Goal: Ask a question: Seek information or help from site administrators or community

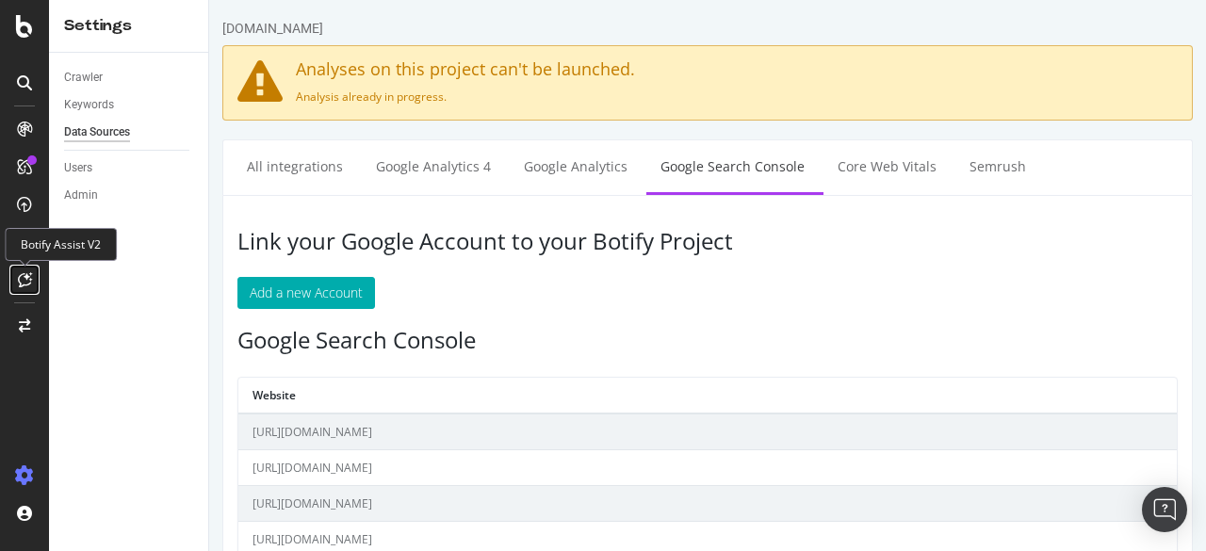
click at [31, 281] on icon at bounding box center [25, 279] width 14 height 15
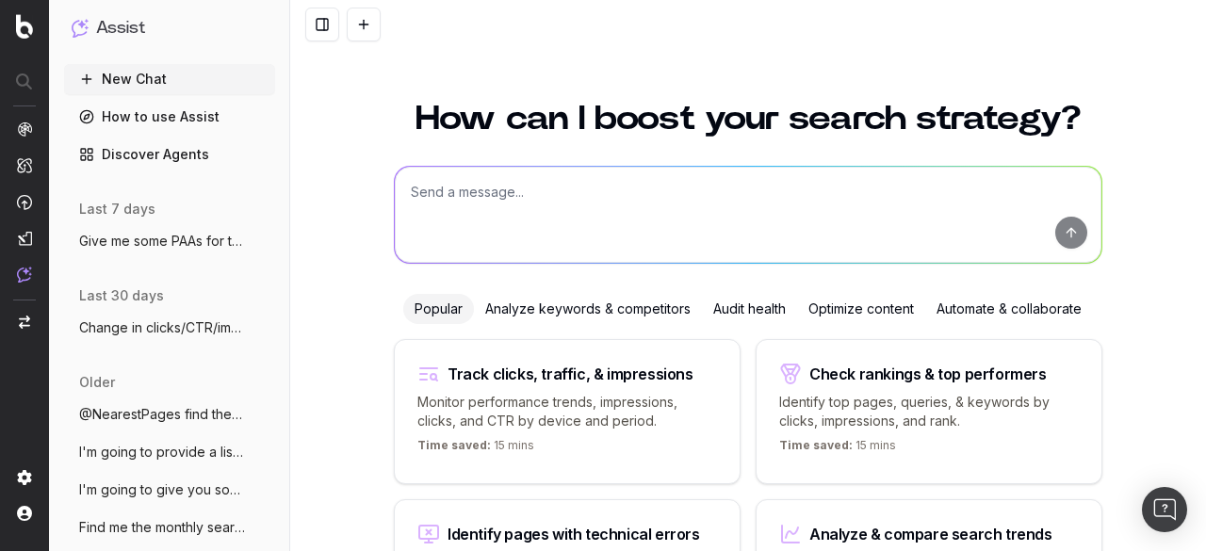
click at [564, 223] on textarea at bounding box center [748, 215] width 706 height 96
paste textarea "https://www.thermofisher.com/us/en/home/brands/thermo-scientific/molecular-biol…"
type textarea "Give me all the traffic driving keywords for this page https://www.thermofisher…"
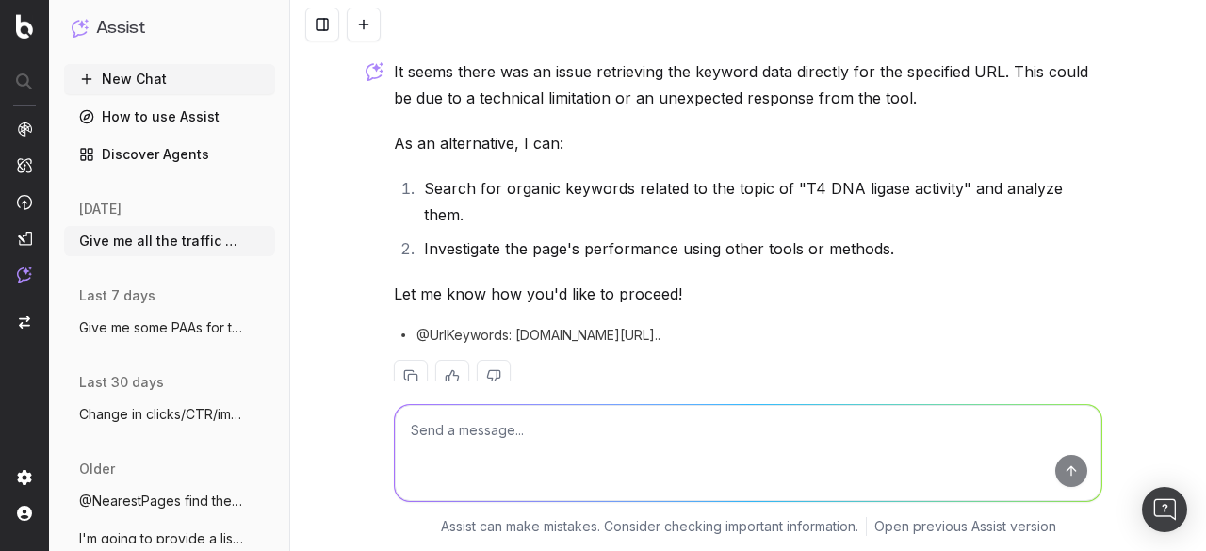
scroll to position [156, 0]
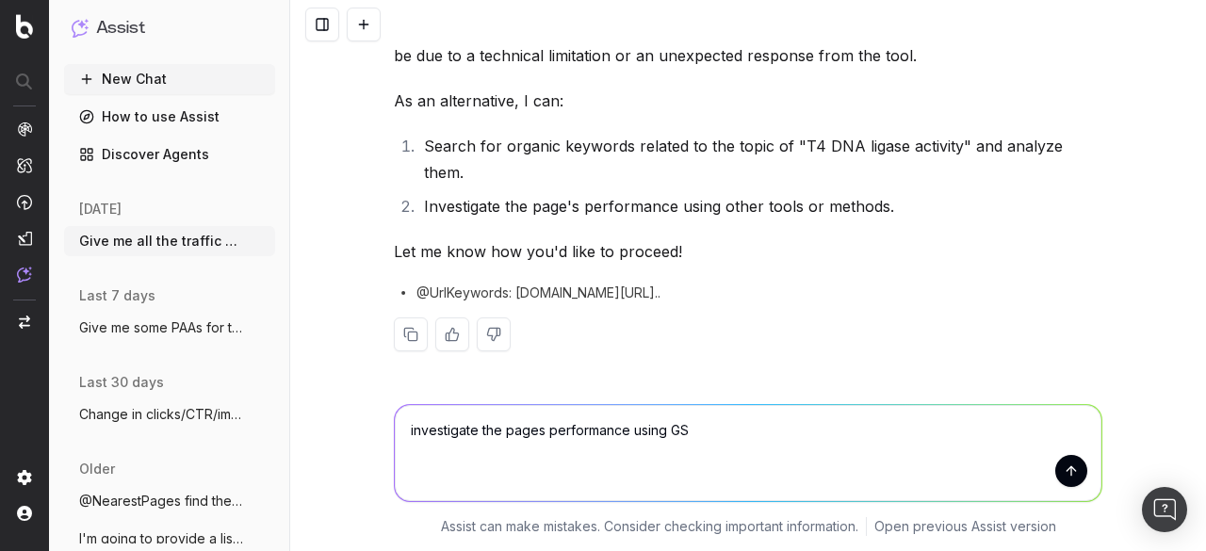
type textarea "investigate the pages performance using GSC"
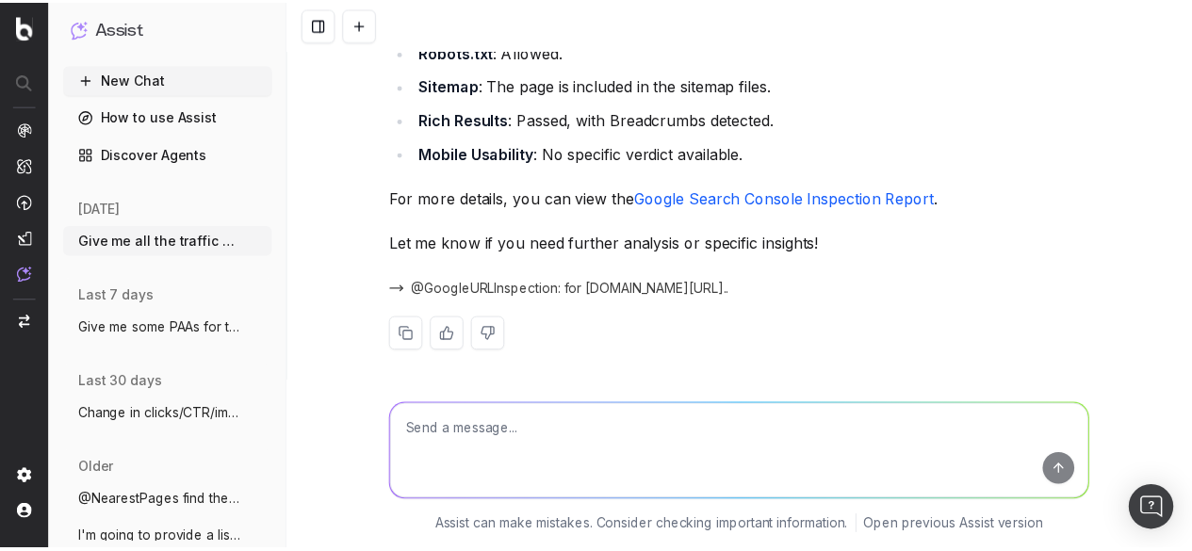
scroll to position [812, 0]
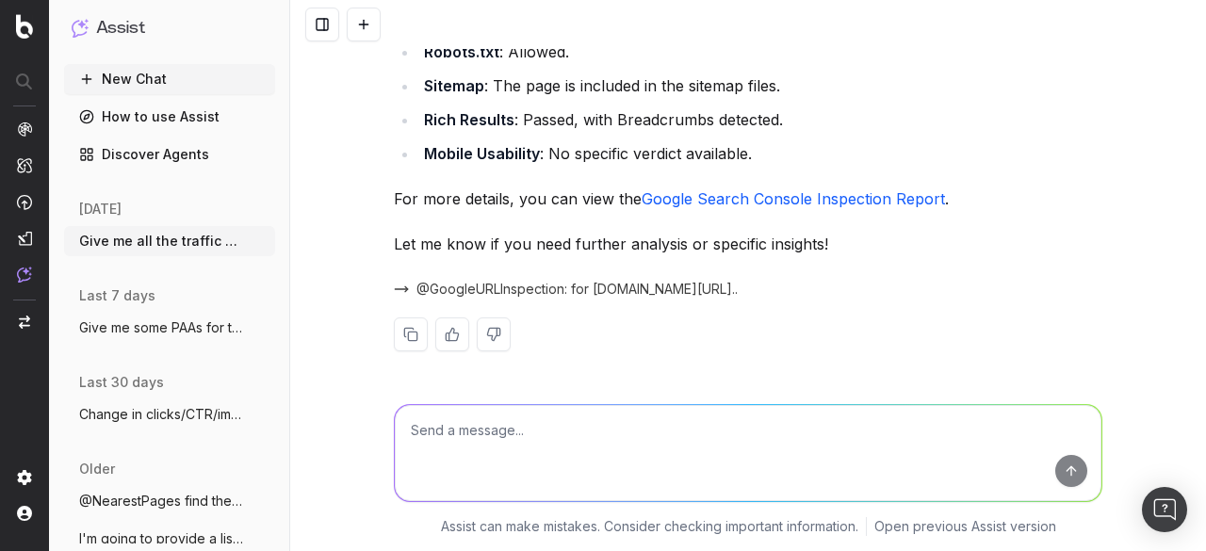
click at [199, 152] on link "Discover Agents" at bounding box center [169, 154] width 211 height 30
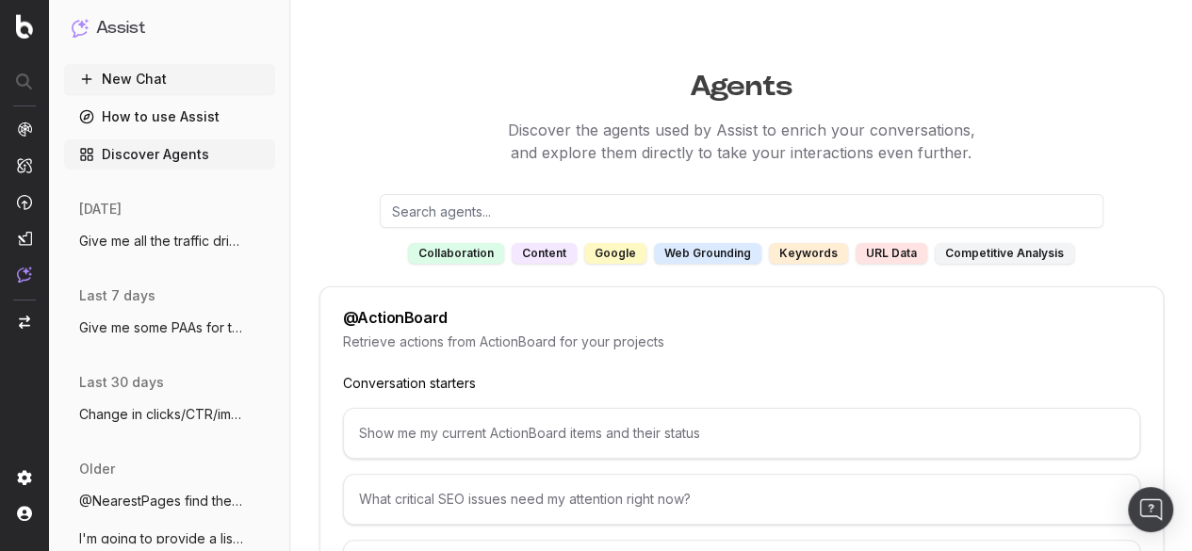
click at [900, 257] on div "URL data" at bounding box center [891, 253] width 72 height 21
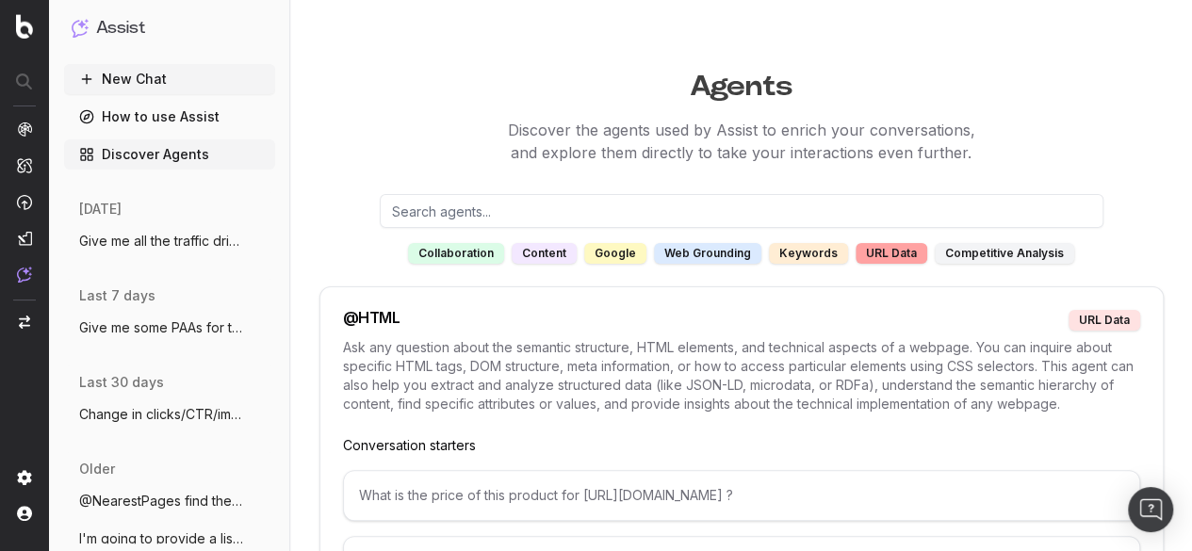
click at [979, 253] on div "competitive analysis" at bounding box center [1003, 253] width 139 height 21
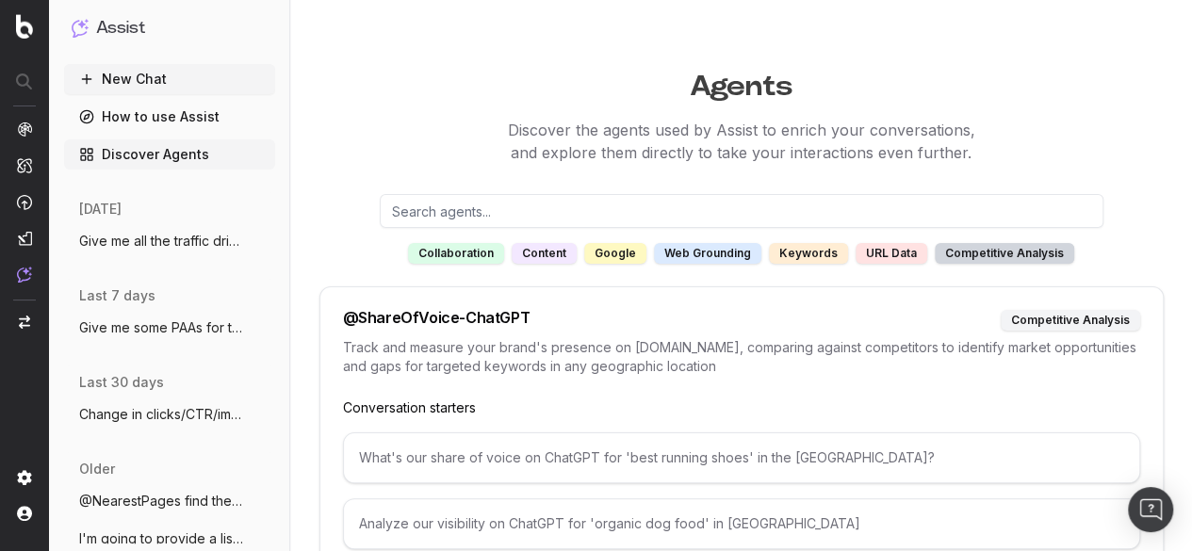
click at [433, 249] on div "collaboration" at bounding box center [456, 253] width 96 height 21
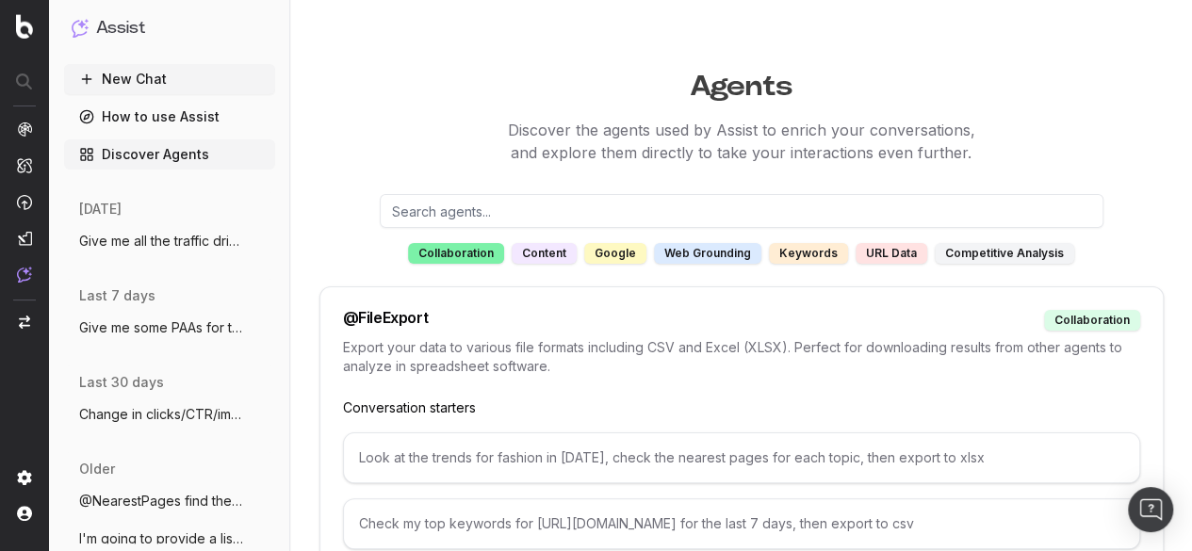
click at [559, 248] on div "content" at bounding box center [543, 253] width 65 height 21
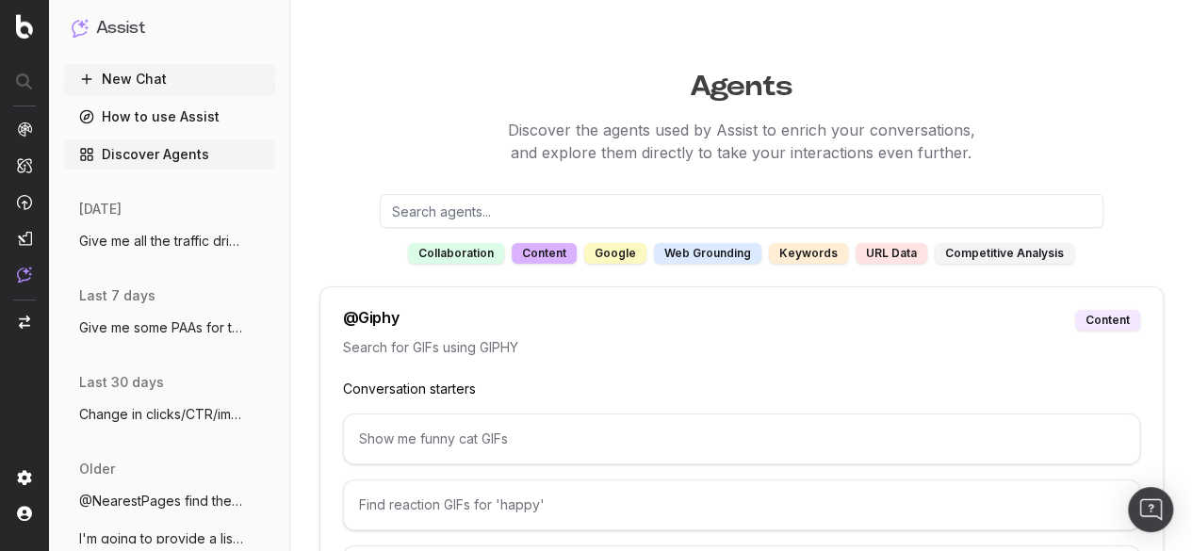
click at [627, 250] on div "google" at bounding box center [615, 253] width 62 height 21
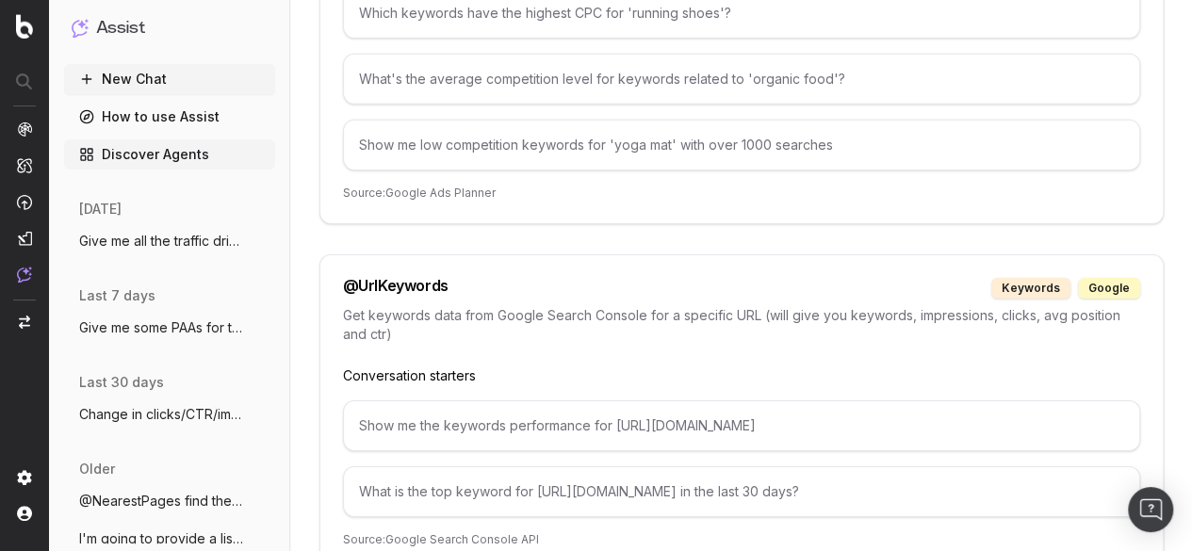
scroll to position [3067, 0]
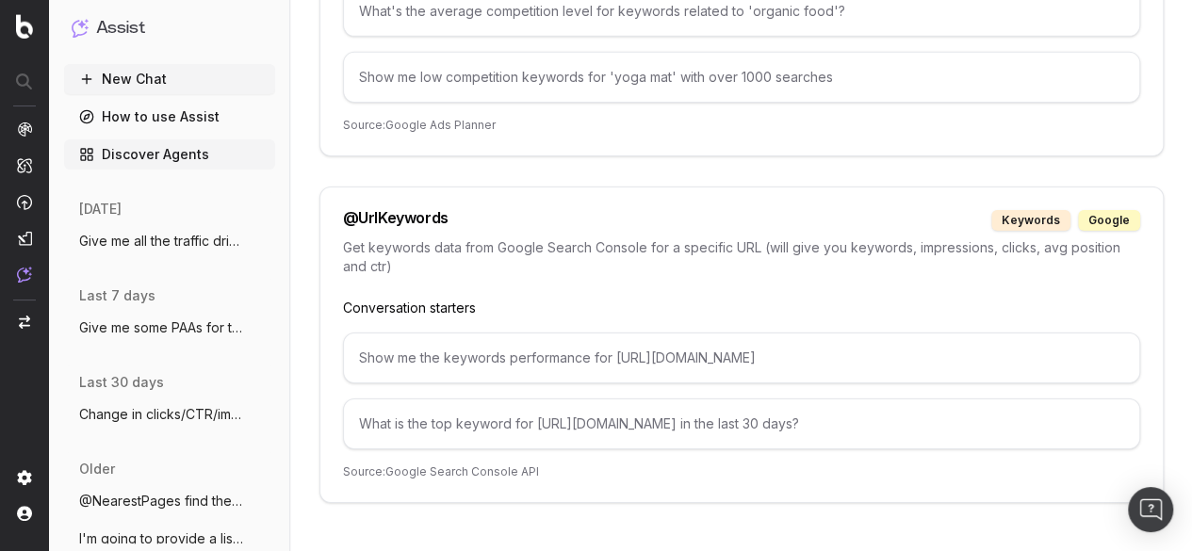
click at [430, 336] on div "Show me the keywords performance for https://www.example.org/p/5866-toothbrush" at bounding box center [741, 358] width 797 height 51
click at [411, 210] on div "@ UrlKeywords" at bounding box center [396, 220] width 106 height 21
click at [467, 299] on p "Conversation starters" at bounding box center [741, 308] width 797 height 19
click at [467, 333] on div "Show me the keywords performance for https://www.example.org/p/5866-toothbrush" at bounding box center [741, 358] width 797 height 51
click at [468, 333] on div "Show me the keywords performance for https://www.example.org/p/5866-toothbrush" at bounding box center [741, 358] width 797 height 51
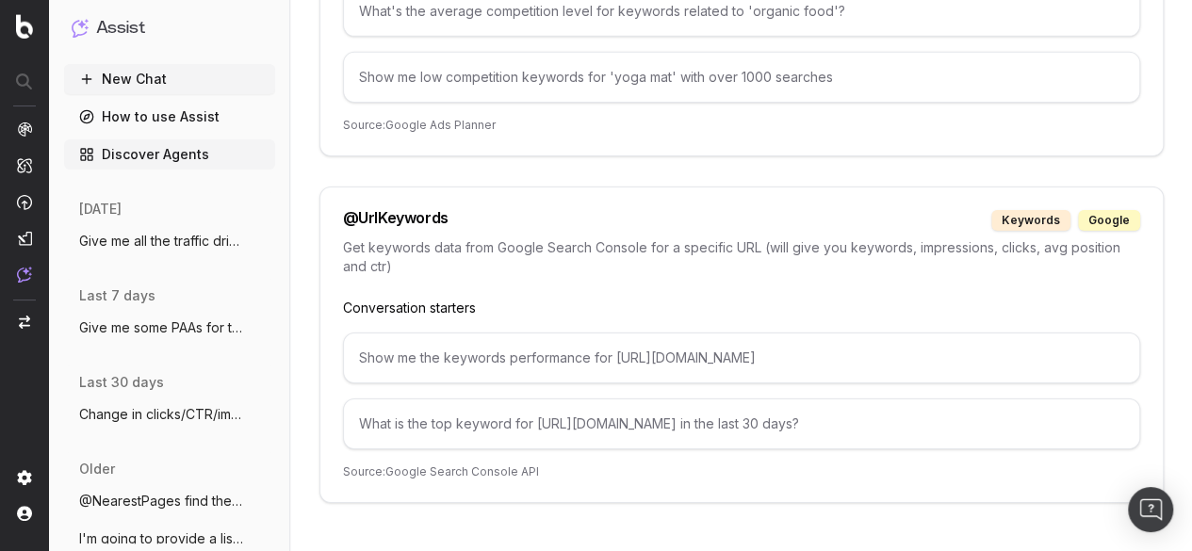
drag, startPoint x: 921, startPoint y: 336, endPoint x: 330, endPoint y: 339, distance: 591.6
click at [330, 339] on div "@ UrlKeywords keywords google Get keywords data from Google Search Console for …" at bounding box center [741, 345] width 844 height 317
copy div "Show me the keywords performance for https://www.example.org/p/5866-toothbrush"
click at [168, 80] on button "New Chat" at bounding box center [169, 79] width 211 height 30
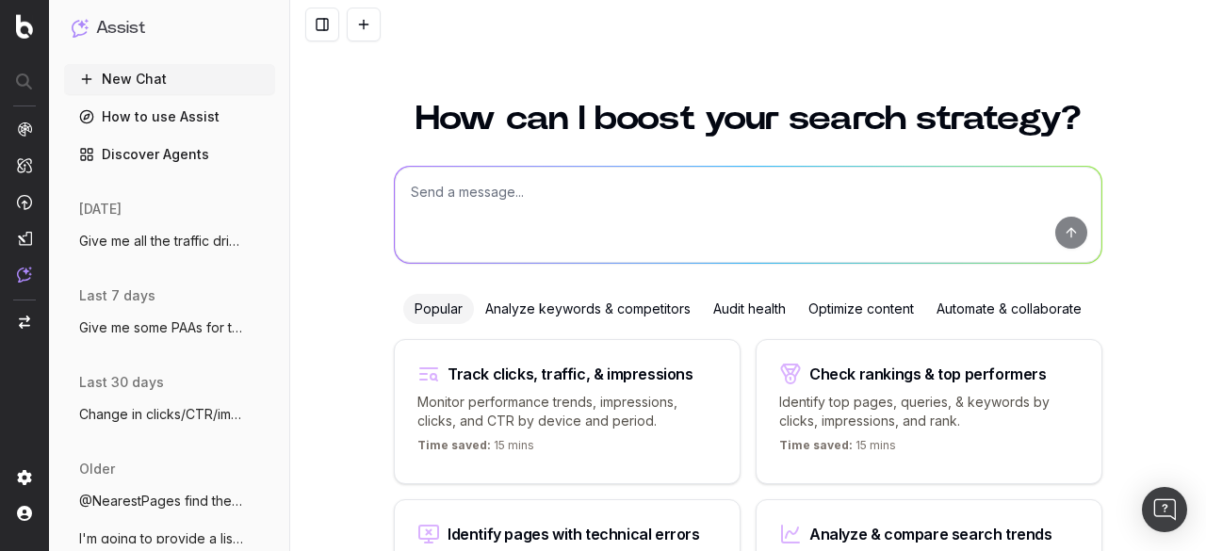
click at [590, 218] on textarea at bounding box center [748, 215] width 706 height 96
paste textarea "Show me the keywords performance for https://www.example.org/p/5866-toothbrush"
drag, startPoint x: 951, startPoint y: 197, endPoint x: 655, endPoint y: 194, distance: 296.7
click at [655, 194] on textarea "Show me the keywords performance for https://www.example.org/p/5866-toothbrush" at bounding box center [748, 215] width 706 height 96
paste textarea "https://www.thermofisher.com/us/en/home/brands/thermo-scientific/molecular-biol…"
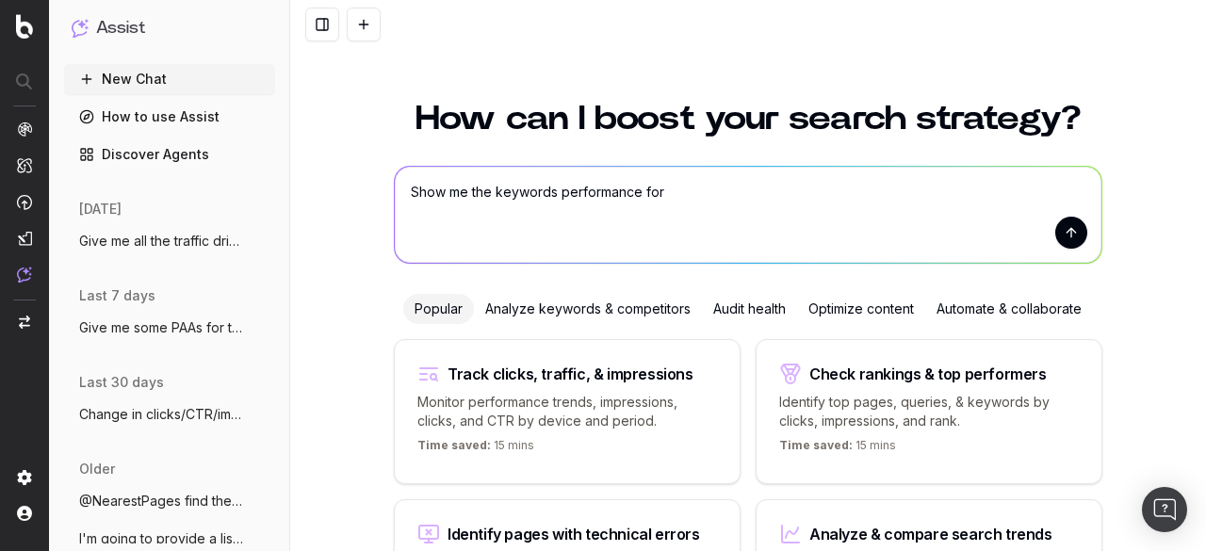
type textarea "Show me the keywords performance for https://www.thermofisher.com/us/en/home/br…"
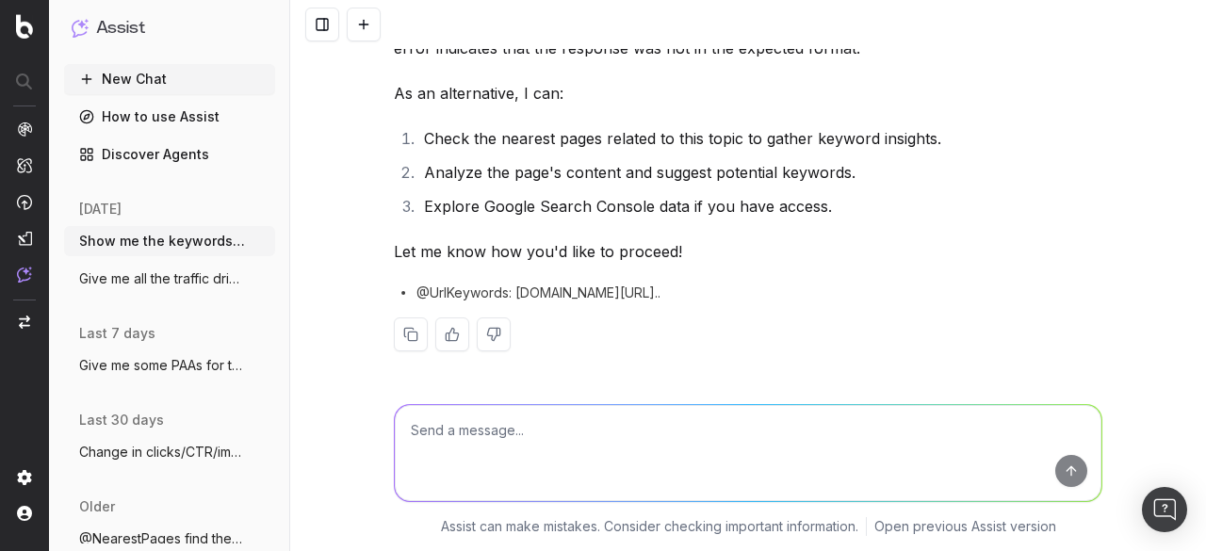
scroll to position [190, 0]
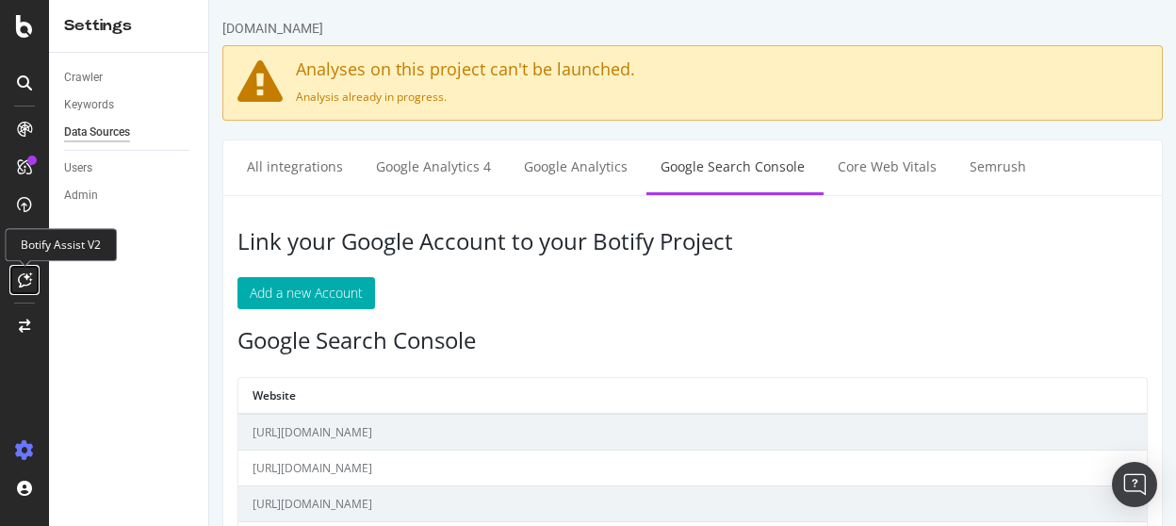
click at [33, 274] on div at bounding box center [24, 280] width 30 height 30
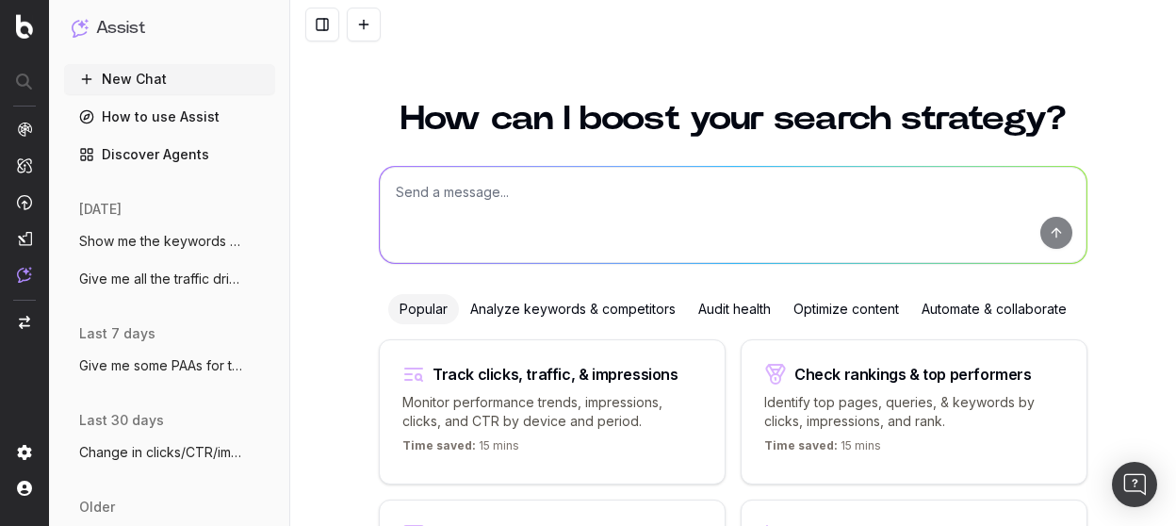
click at [497, 199] on textarea at bounding box center [733, 215] width 706 height 96
paste textarea
click at [754, 207] on textarea "Give me PAA suggestions for these keywords:" at bounding box center [733, 215] width 706 height 96
paste textarea "ligase assay ligation reaction ligase reaction dna ligation reaction dna ligase…"
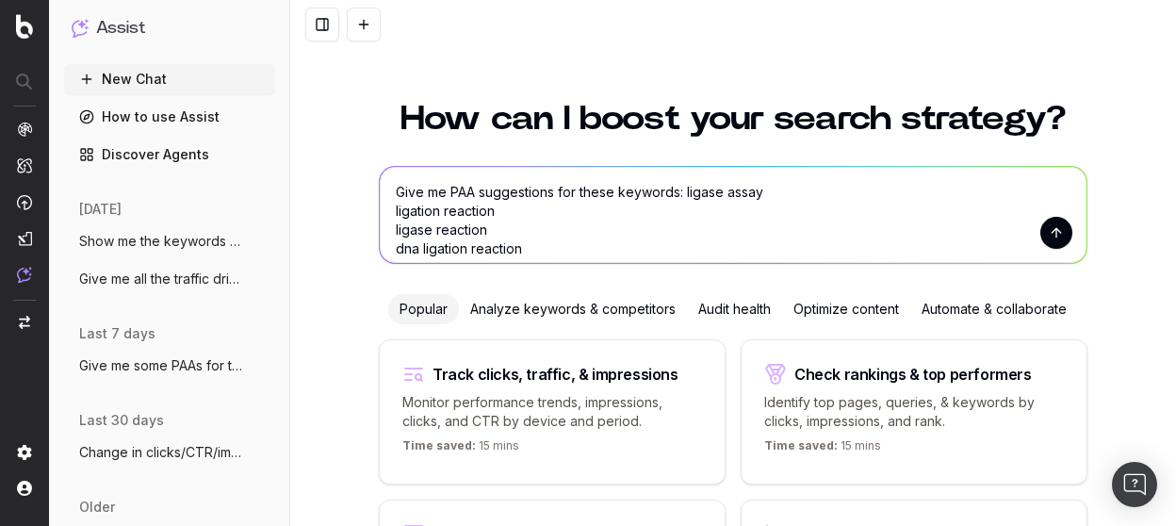
scroll to position [60, 0]
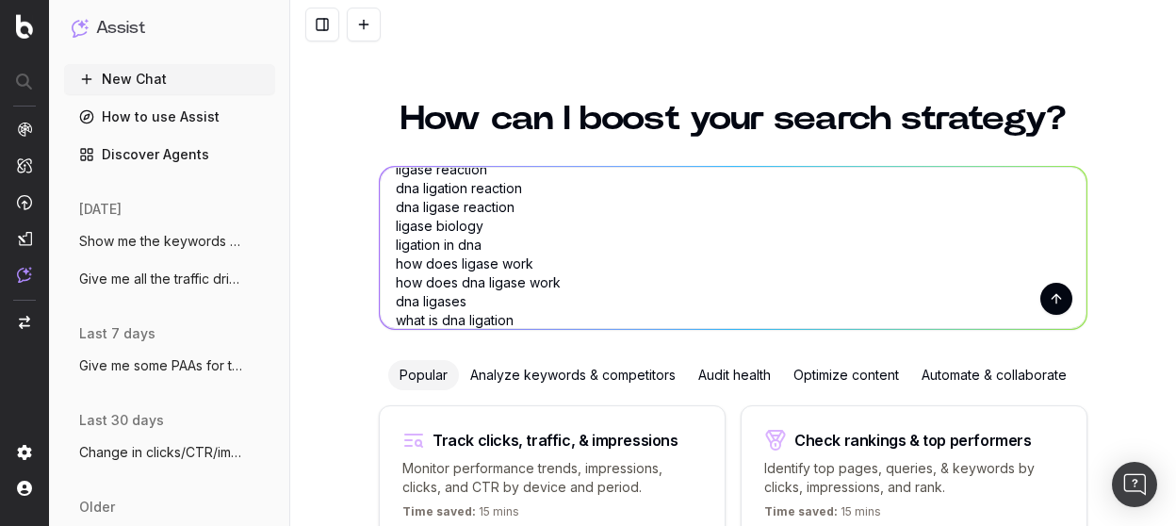
type textarea "Give me PAA suggestions for these keywords: ligase assay ligation reaction liga…"
click at [1057, 297] on button "submit" at bounding box center [1056, 299] width 32 height 32
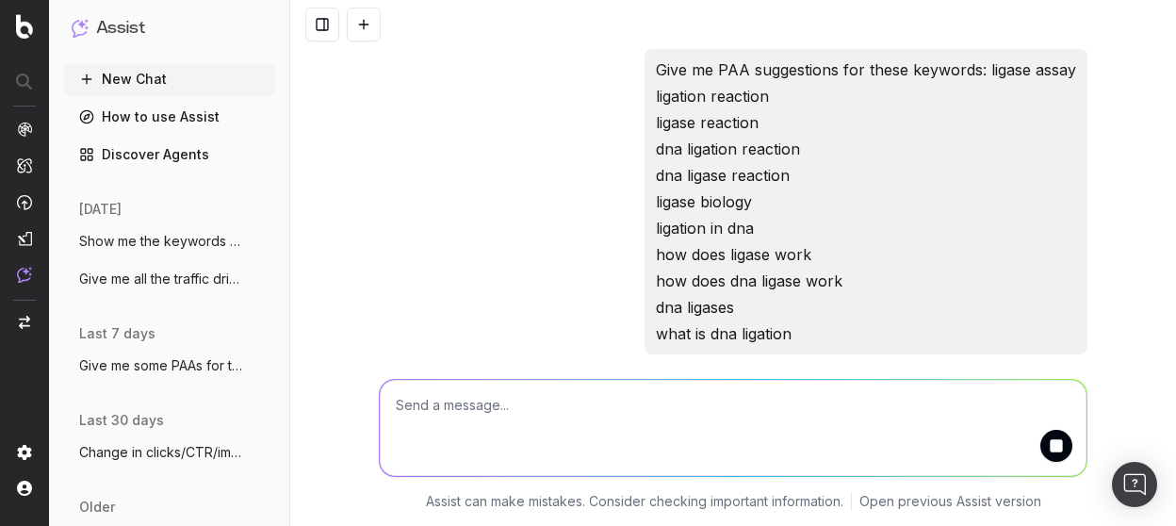
scroll to position [0, 0]
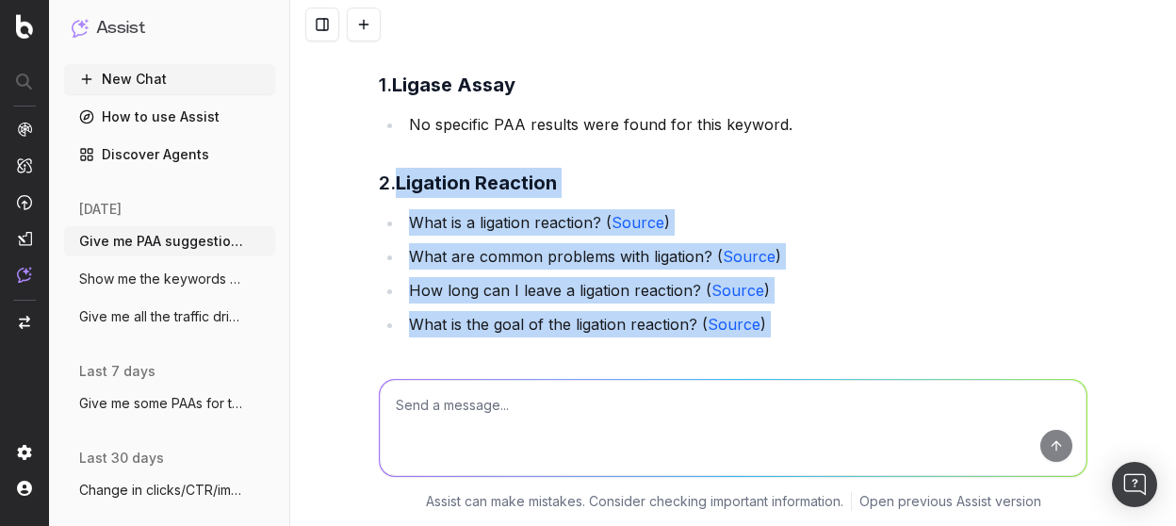
scroll to position [277, 0]
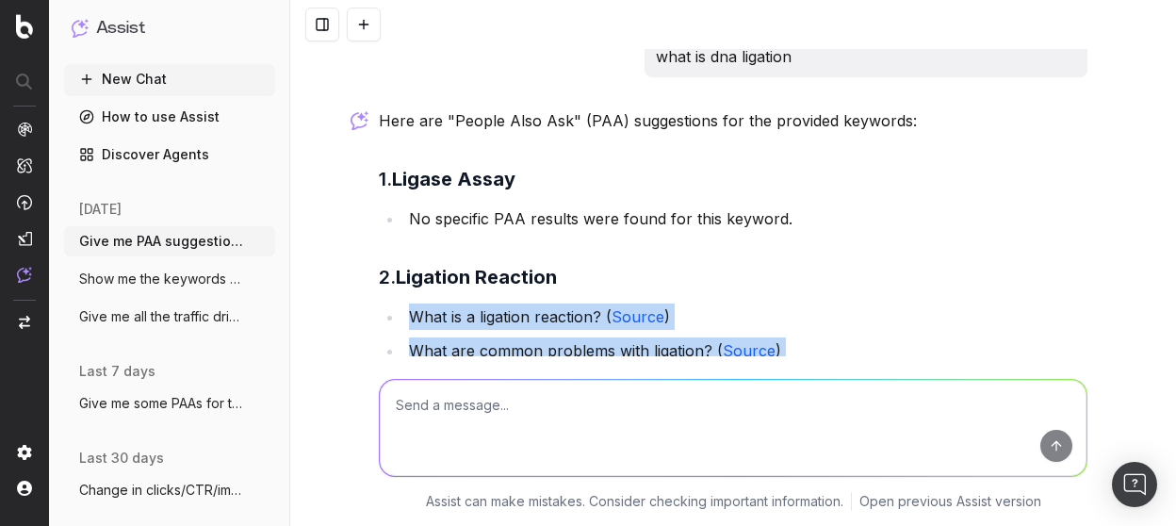
drag, startPoint x: 633, startPoint y: 183, endPoint x: 373, endPoint y: 294, distance: 282.8
copy div "What is a ligation reaction? ( Source ) What are common problems with ligation?…"
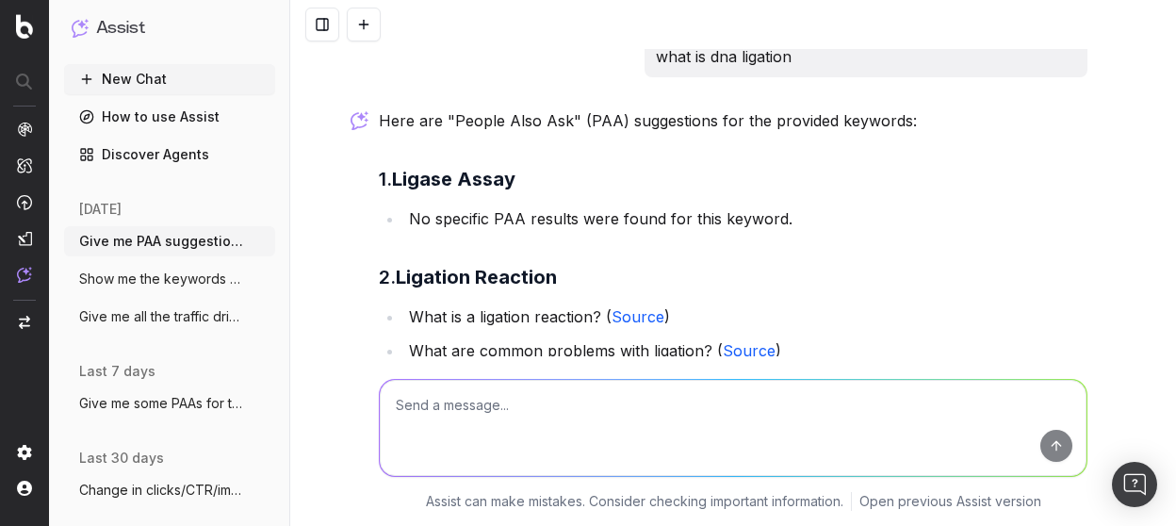
click at [507, 428] on textarea at bounding box center [733, 428] width 706 height 96
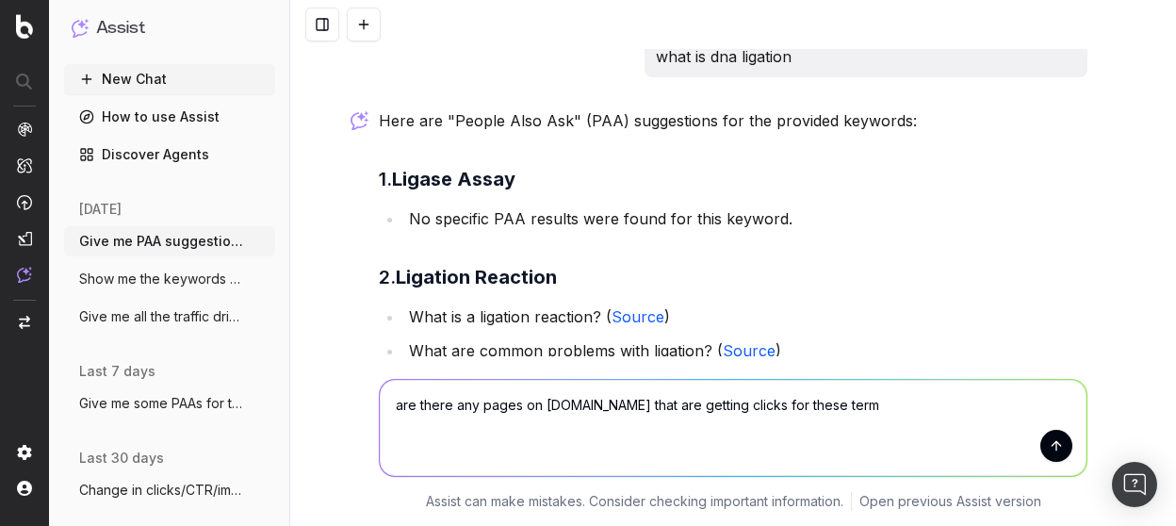
type textarea "are there any pages on thermofisher.com that are getting clicks for these terms"
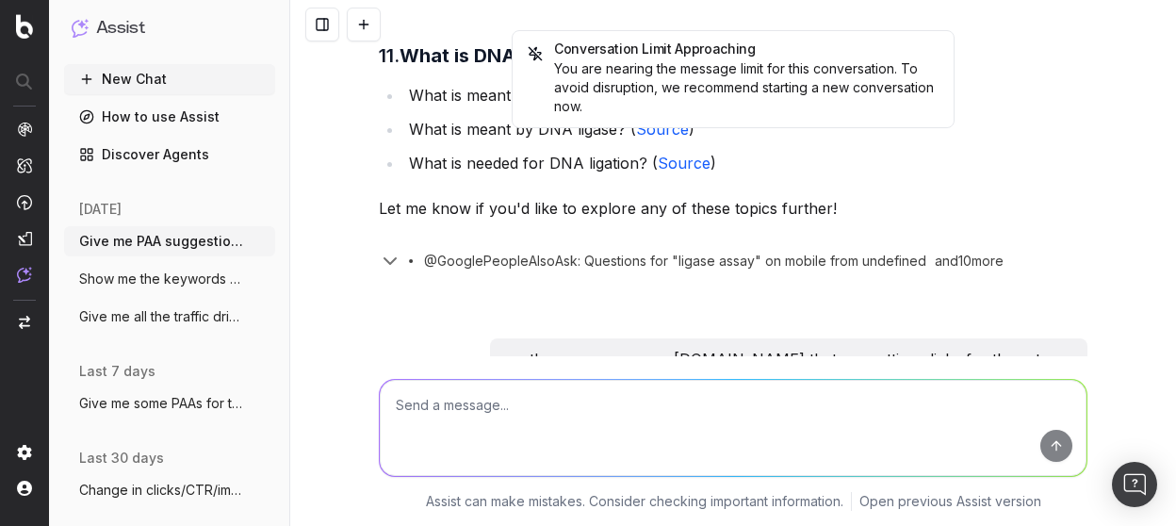
scroll to position [1984, 0]
